Goal: Information Seeking & Learning: Find specific fact

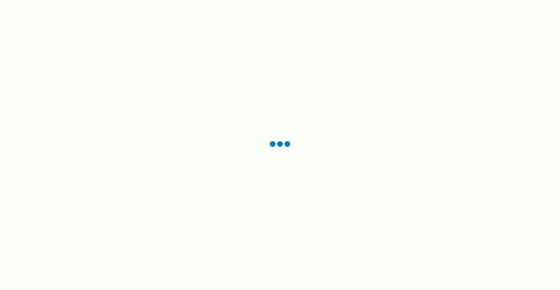
drag, startPoint x: 0, startPoint y: 0, endPoint x: 208, endPoint y: 165, distance: 265.5
click at [208, 165] on div at bounding box center [280, 145] width 560 height 290
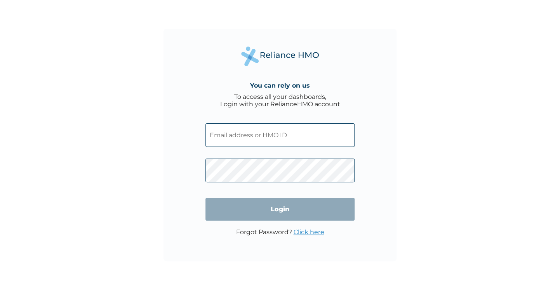
click at [235, 141] on input "text" at bounding box center [279, 135] width 149 height 24
paste input "DTG/10079/A"
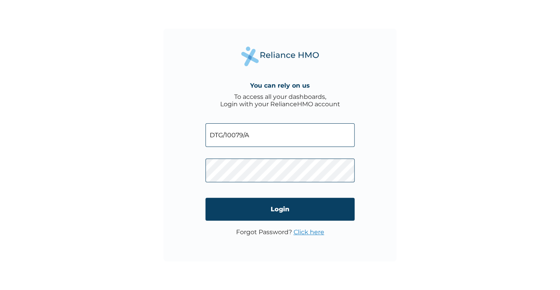
type input "DTG/10079/A"
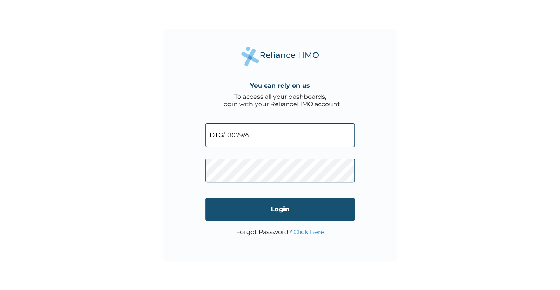
click at [269, 208] on input "Login" at bounding box center [279, 209] width 149 height 23
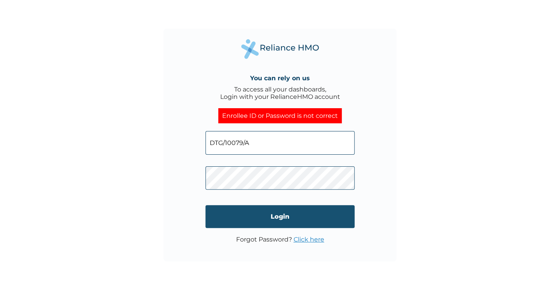
click at [284, 213] on input "Login" at bounding box center [279, 216] width 149 height 23
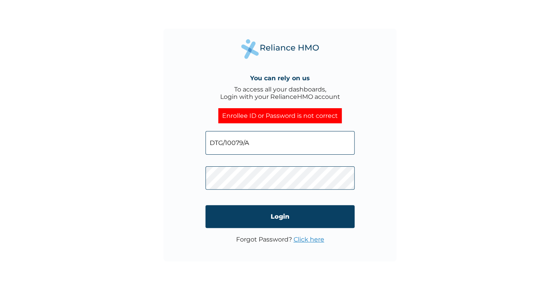
click at [311, 240] on link "Click here" at bounding box center [308, 239] width 31 height 7
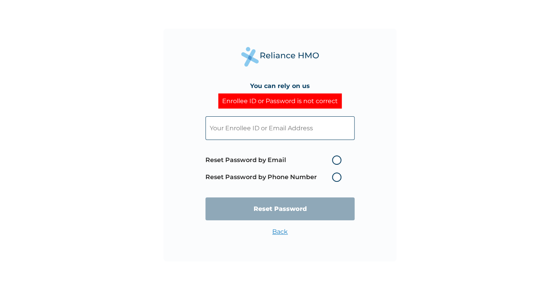
click at [339, 160] on label "Reset Password by Email" at bounding box center [275, 160] width 140 height 9
click at [333, 160] on input "Reset Password by Email" at bounding box center [327, 160] width 12 height 12
radio input "true"
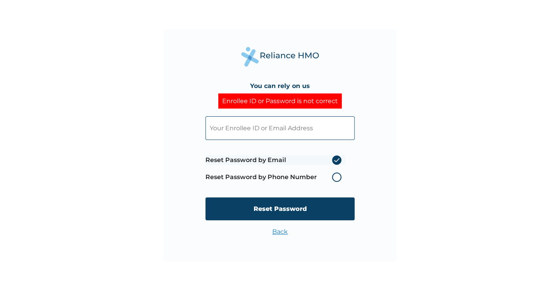
click at [295, 132] on input "text" at bounding box center [279, 128] width 149 height 24
type input "dotimidaniel@gmail.com"
click at [284, 207] on input "Reset Password" at bounding box center [279, 208] width 149 height 23
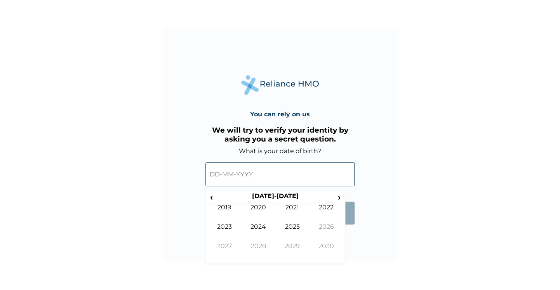
click at [230, 176] on input "text" at bounding box center [279, 175] width 149 height 24
click at [211, 198] on span "‹" at bounding box center [211, 197] width 8 height 10
click at [289, 206] on td "2001" at bounding box center [292, 213] width 34 height 19
click at [263, 247] on td "Oct" at bounding box center [258, 252] width 34 height 19
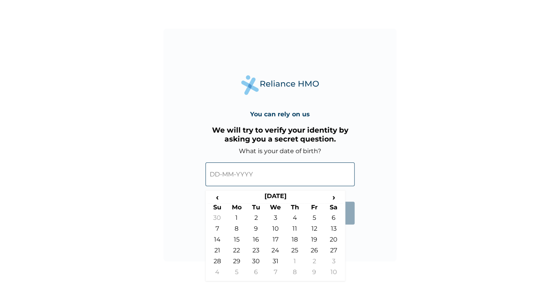
click at [295, 255] on td "25" at bounding box center [294, 252] width 19 height 11
type input "25-10-2001"
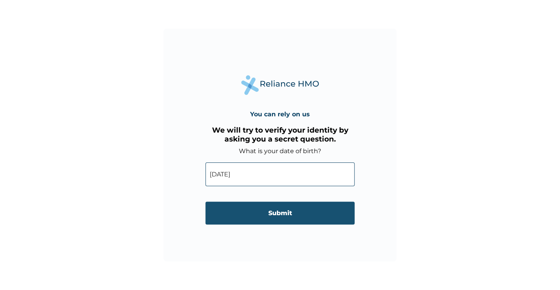
click at [290, 211] on input "Submit" at bounding box center [279, 213] width 149 height 23
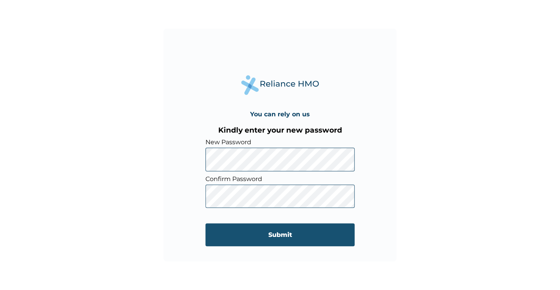
click at [249, 233] on input "Submit" at bounding box center [279, 234] width 149 height 23
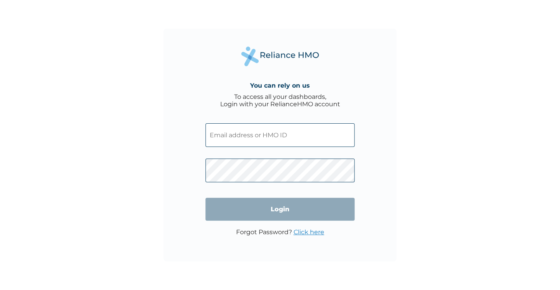
click at [246, 138] on input "text" at bounding box center [279, 135] width 149 height 24
paste input "86f2b82c"
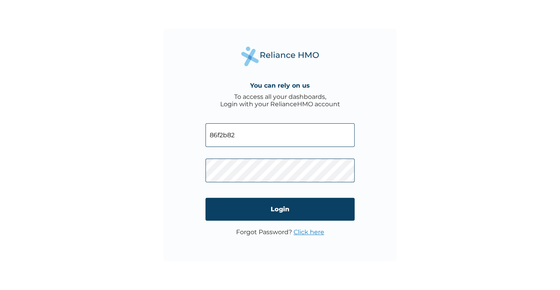
click at [246, 138] on input "86f2b82" at bounding box center [279, 135] width 149 height 24
type input "8"
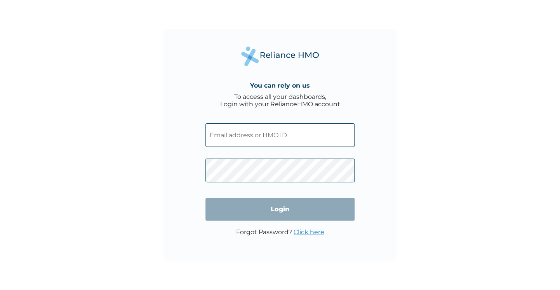
paste input "DTG/10079/A"
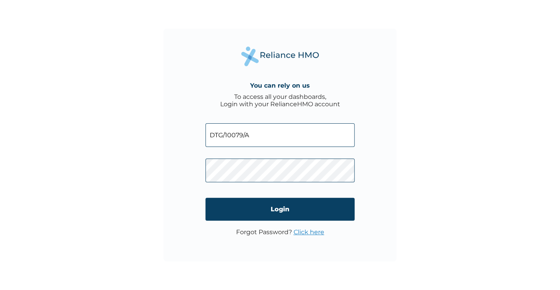
type input "DTG/10079/A"
click at [264, 212] on input "Login" at bounding box center [279, 209] width 149 height 23
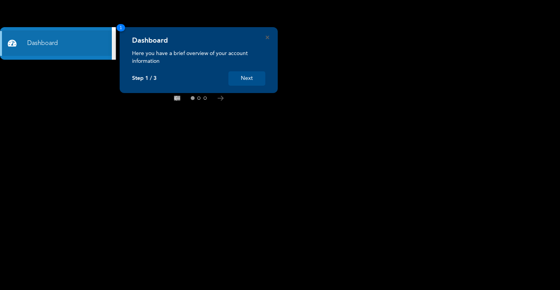
click at [245, 81] on button "Next" at bounding box center [246, 78] width 37 height 14
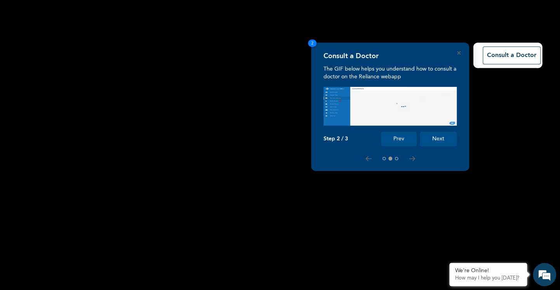
click at [438, 143] on button "Next" at bounding box center [437, 139] width 37 height 14
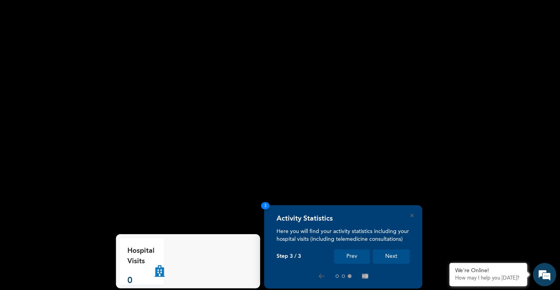
click at [391, 256] on button "Next" at bounding box center [390, 256] width 37 height 14
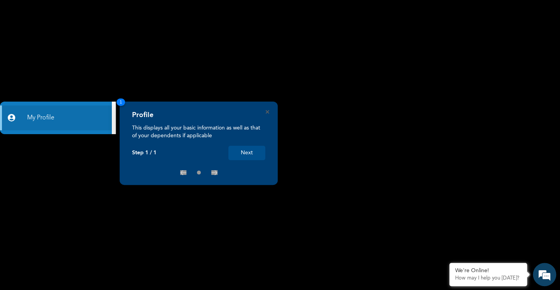
click at [250, 156] on button "Next" at bounding box center [246, 153] width 37 height 14
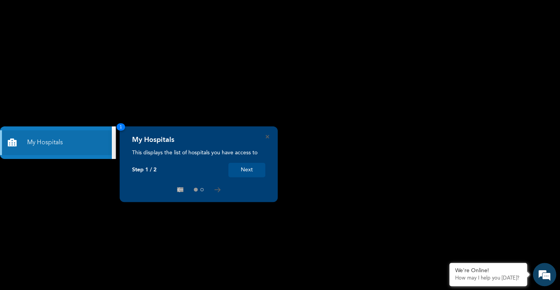
click at [250, 172] on button "Next" at bounding box center [246, 170] width 37 height 14
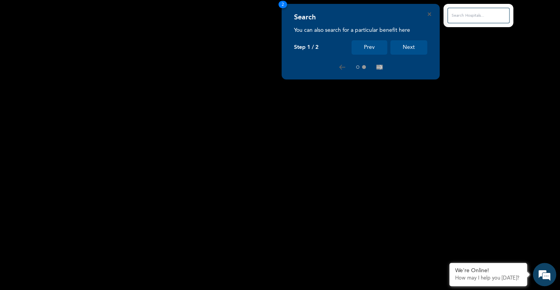
click at [414, 50] on button "Next" at bounding box center [408, 47] width 37 height 14
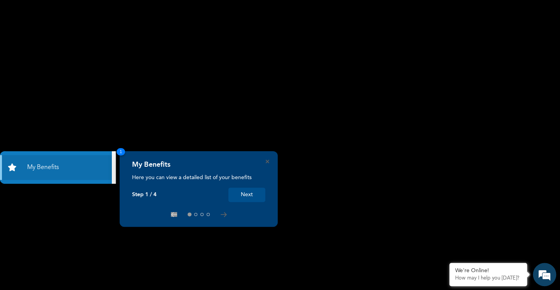
click at [249, 197] on button "Next" at bounding box center [246, 195] width 37 height 14
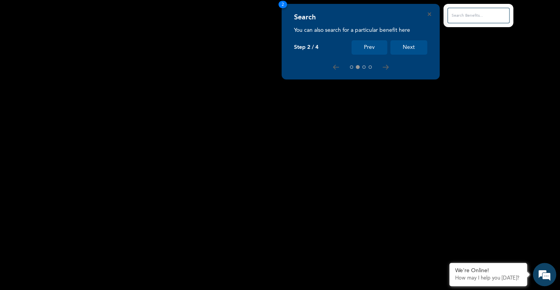
click at [404, 49] on button "Next" at bounding box center [408, 47] width 37 height 14
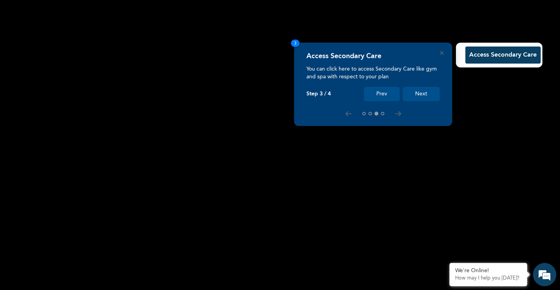
click at [419, 95] on button "Next" at bounding box center [420, 94] width 37 height 14
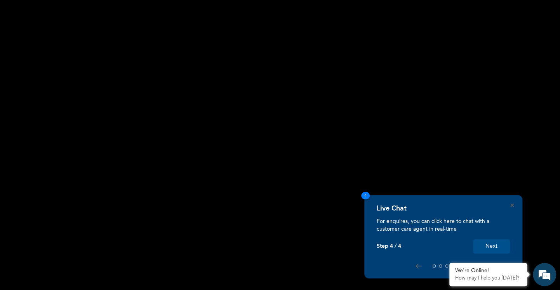
click at [488, 252] on button "Next" at bounding box center [491, 246] width 37 height 14
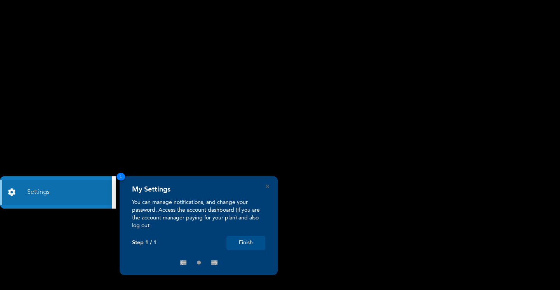
click at [249, 241] on button "Finish" at bounding box center [245, 243] width 39 height 14
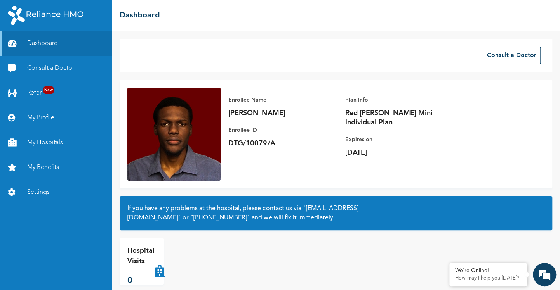
click at [282, 233] on div "Consult a Doctor Enrollee Name [PERSON_NAME] Enrollee ID DTG/10079/A Plan Info …" at bounding box center [336, 160] width 448 height 259
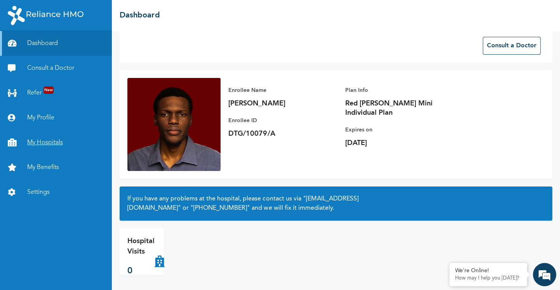
click at [41, 136] on link "My Hospitals" at bounding box center [56, 142] width 112 height 25
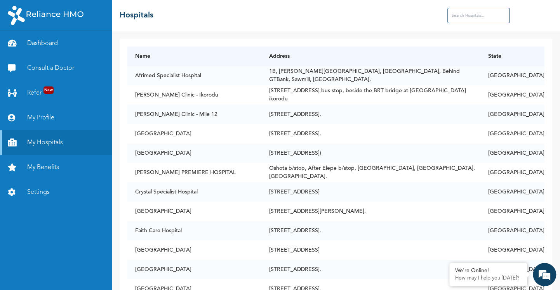
click at [472, 16] on input "text" at bounding box center [478, 16] width 62 height 16
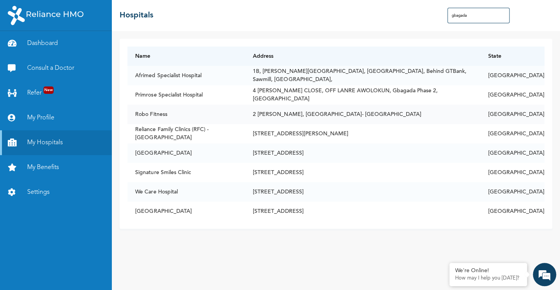
type input "gbagada"
click at [381, 111] on td "2 [PERSON_NAME], [GEOGRAPHIC_DATA]- [GEOGRAPHIC_DATA]" at bounding box center [362, 114] width 235 height 19
click at [44, 116] on link "My Profile" at bounding box center [56, 118] width 112 height 25
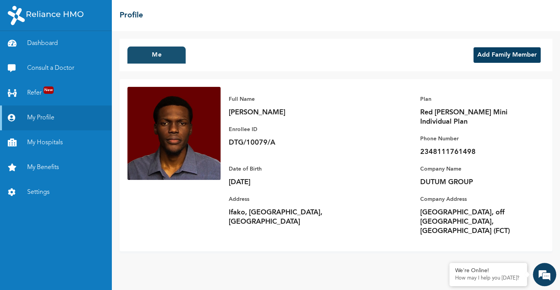
click at [165, 57] on button "Me" at bounding box center [156, 55] width 58 height 17
click at [49, 146] on link "My Hospitals" at bounding box center [56, 142] width 112 height 25
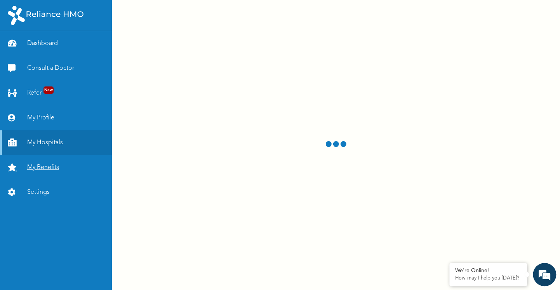
click at [37, 170] on link "My Benefits" at bounding box center [56, 167] width 112 height 25
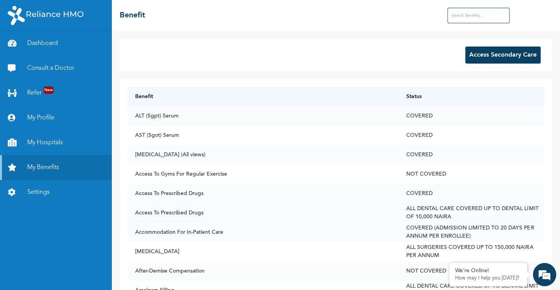
click at [494, 211] on td "ALL DENTAL CARE COVERED UP TO DENTAL LIMIT OF 10,000 NAIRA" at bounding box center [471, 212] width 146 height 19
click at [42, 146] on link "My Hospitals" at bounding box center [56, 142] width 112 height 25
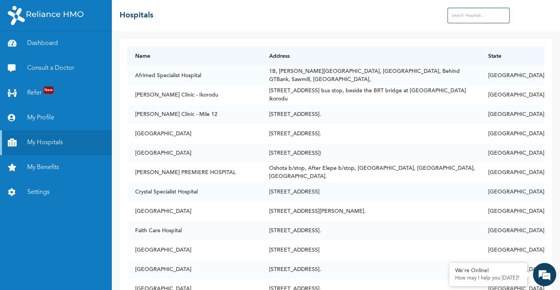
click at [475, 20] on input "text" at bounding box center [478, 16] width 62 height 16
type input "gbagada"
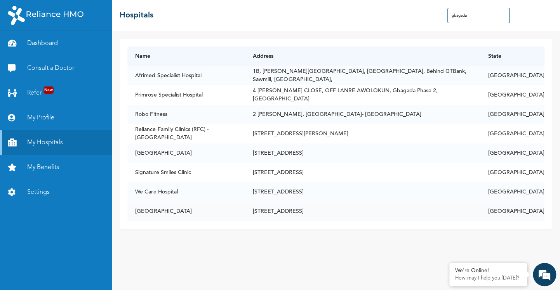
click at [233, 210] on td "[GEOGRAPHIC_DATA]" at bounding box center [186, 211] width 118 height 19
click at [186, 204] on td "[GEOGRAPHIC_DATA]" at bounding box center [186, 211] width 118 height 19
click at [270, 215] on td "[STREET_ADDRESS]" at bounding box center [362, 211] width 235 height 19
click at [265, 135] on td "[STREET_ADDRESS][PERSON_NAME]" at bounding box center [362, 133] width 235 height 19
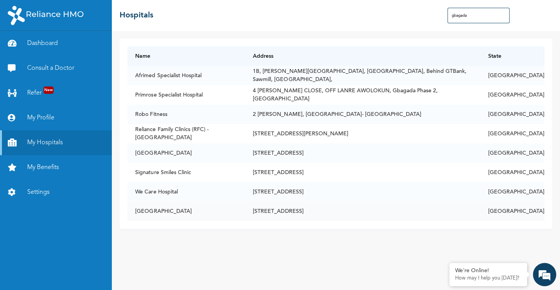
click at [241, 213] on td "[GEOGRAPHIC_DATA]" at bounding box center [186, 211] width 118 height 19
click at [61, 69] on link "Consult a Doctor" at bounding box center [56, 68] width 112 height 25
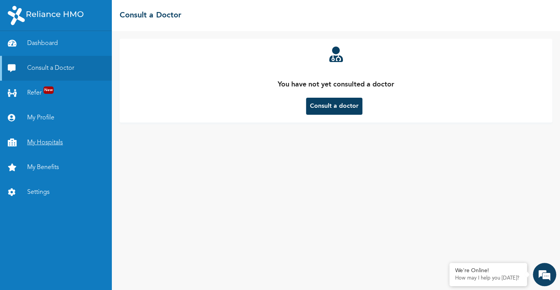
click at [47, 145] on link "My Hospitals" at bounding box center [56, 142] width 112 height 25
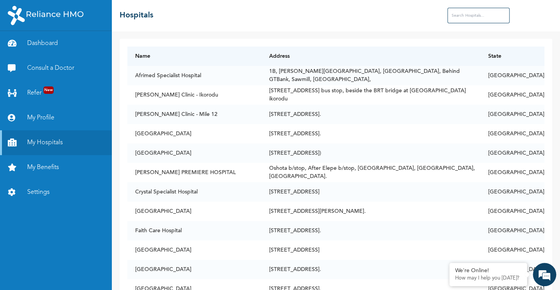
click at [471, 12] on input "text" at bounding box center [478, 16] width 62 height 16
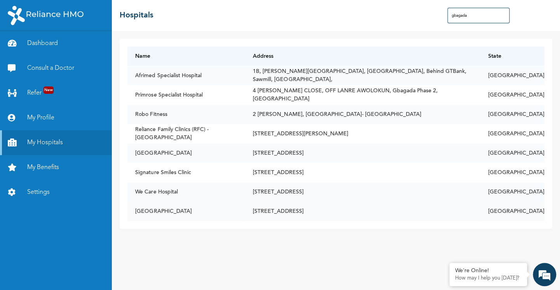
click at [387, 218] on td "[STREET_ADDRESS]" at bounding box center [362, 211] width 235 height 19
click at [360, 214] on td "[STREET_ADDRESS]" at bounding box center [362, 211] width 235 height 19
click at [217, 204] on td "[GEOGRAPHIC_DATA]" at bounding box center [186, 211] width 118 height 19
click at [208, 211] on td "[GEOGRAPHIC_DATA]" at bounding box center [186, 211] width 118 height 19
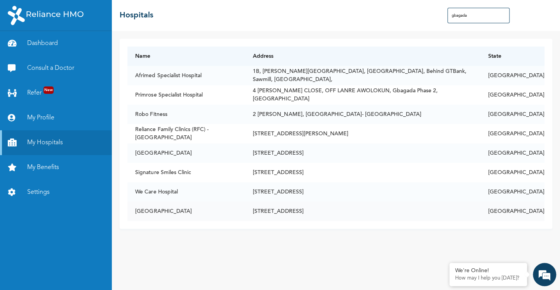
click at [208, 211] on td "[GEOGRAPHIC_DATA]" at bounding box center [186, 211] width 118 height 19
click at [470, 18] on input "gbagada" at bounding box center [478, 16] width 62 height 16
type input "g"
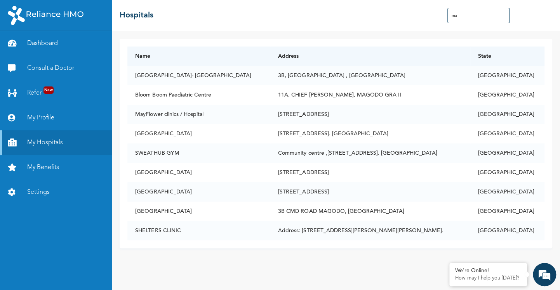
type input "m"
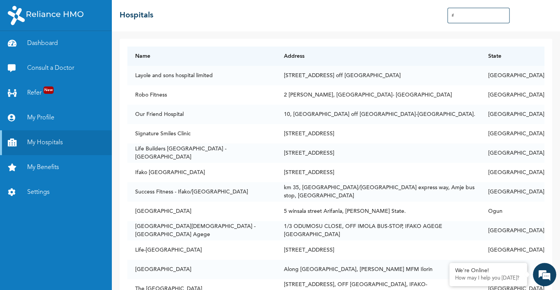
type input "i"
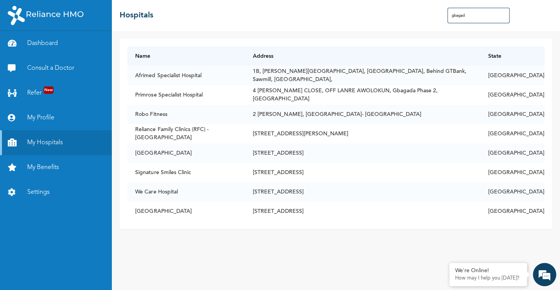
type input "gbagada"
click at [540, 272] on em at bounding box center [544, 274] width 21 height 21
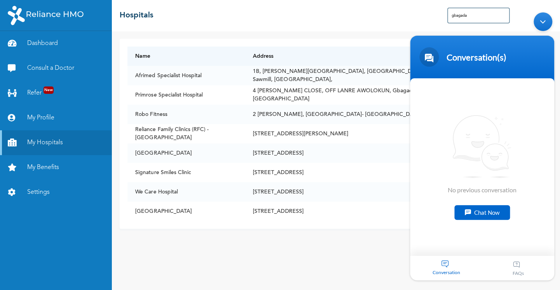
click at [546, 28] on div "Minimize live chat window" at bounding box center [542, 21] width 19 height 19
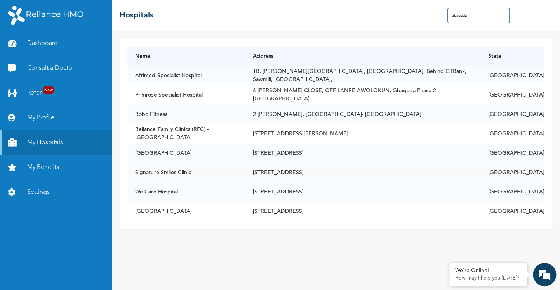
click at [245, 172] on td "Signature Smiles Clinic" at bounding box center [186, 172] width 118 height 19
drag, startPoint x: 354, startPoint y: 173, endPoint x: 265, endPoint y: 174, distance: 89.2
click at [265, 174] on td "[STREET_ADDRESS]" at bounding box center [362, 172] width 235 height 19
copy td "[STREET_ADDRESS]"
drag, startPoint x: 192, startPoint y: 174, endPoint x: 135, endPoint y: 171, distance: 56.7
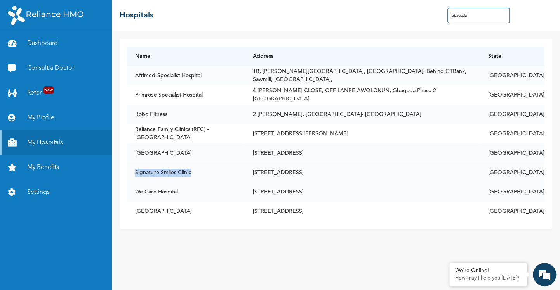
click at [135, 171] on td "Signature Smiles Clinic" at bounding box center [186, 172] width 118 height 19
copy td "Signature Smiles Clinic"
